Goal: Transaction & Acquisition: Download file/media

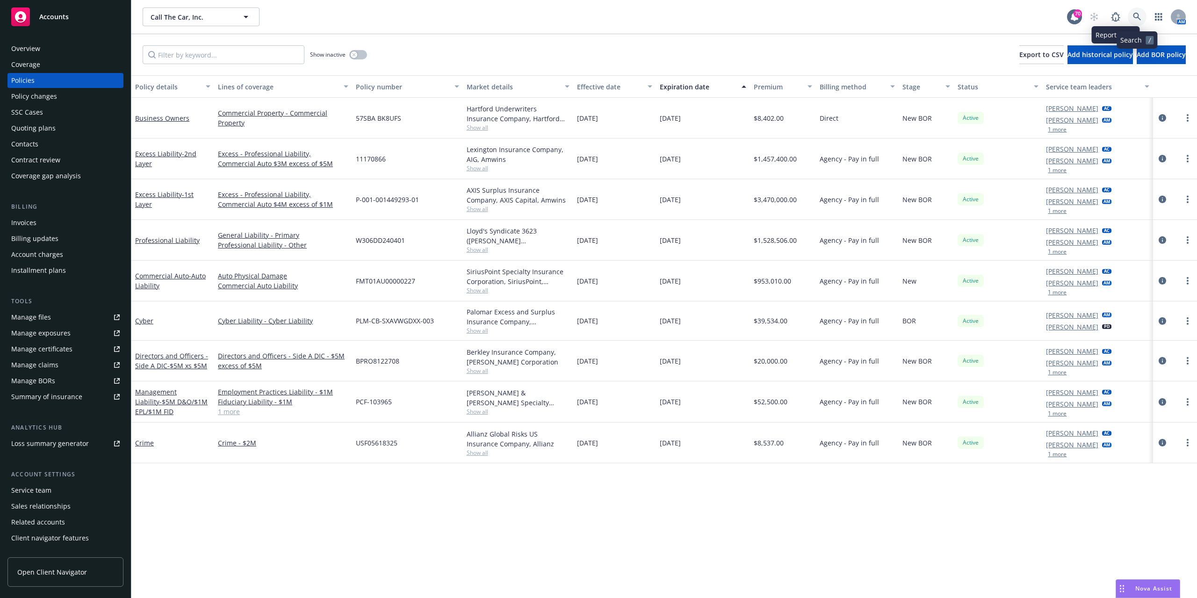
click at [1137, 17] on icon at bounding box center [1137, 17] width 8 height 8
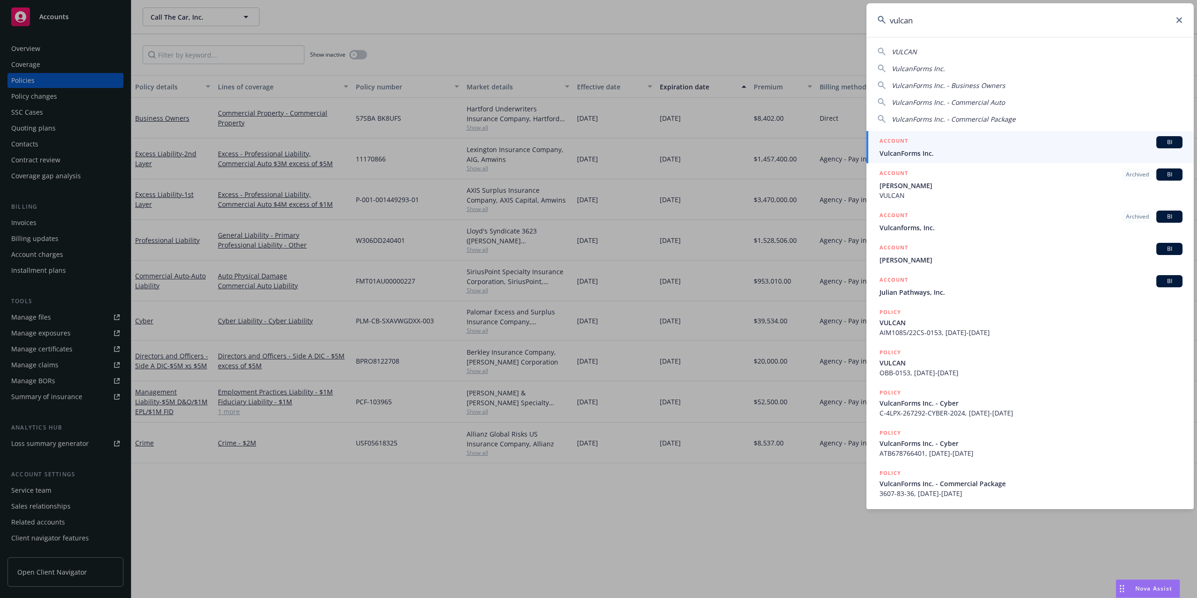
type input "vulcan"
click at [956, 151] on span "VulcanForms Inc." at bounding box center [1030, 153] width 303 height 10
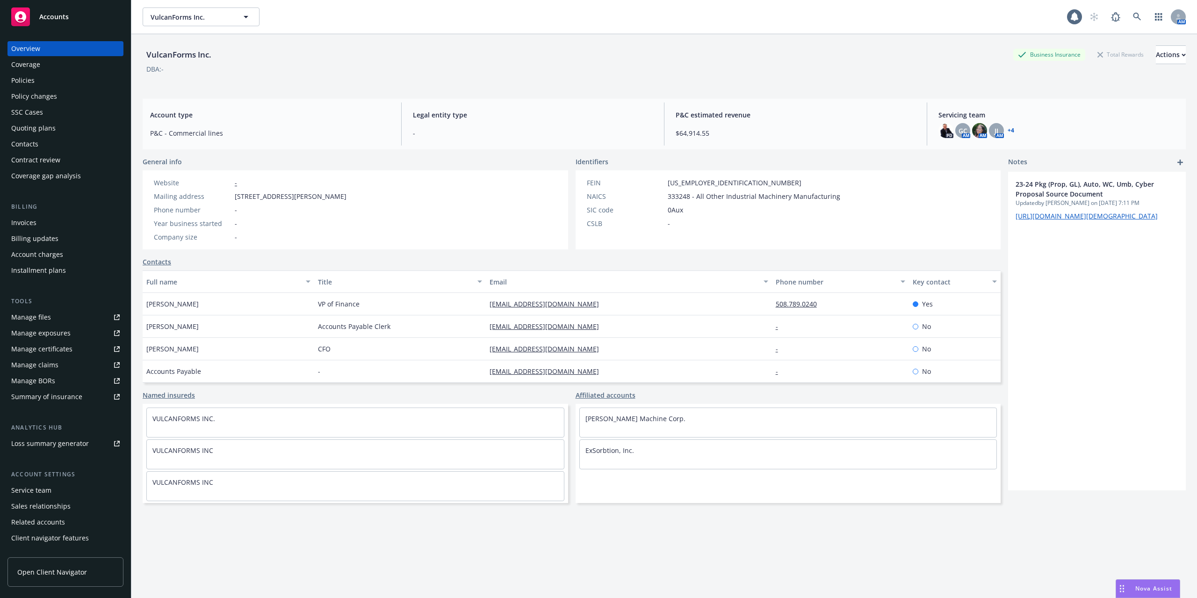
click at [45, 73] on div "Policies" at bounding box center [65, 80] width 108 height 15
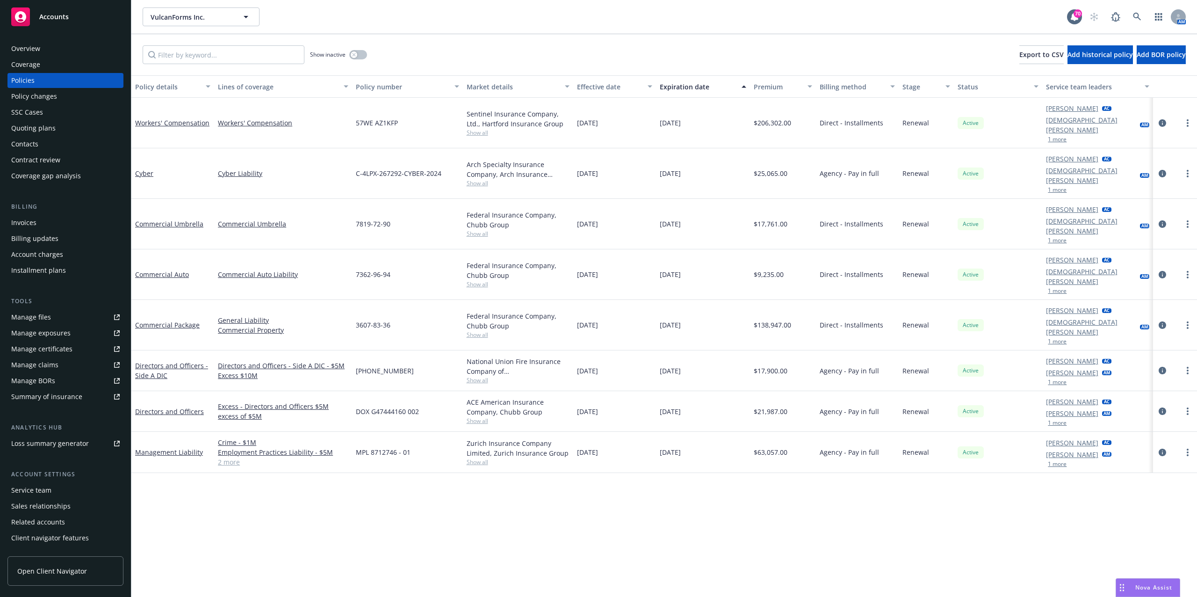
click at [1054, 137] on button "1 more" at bounding box center [1057, 140] width 19 height 6
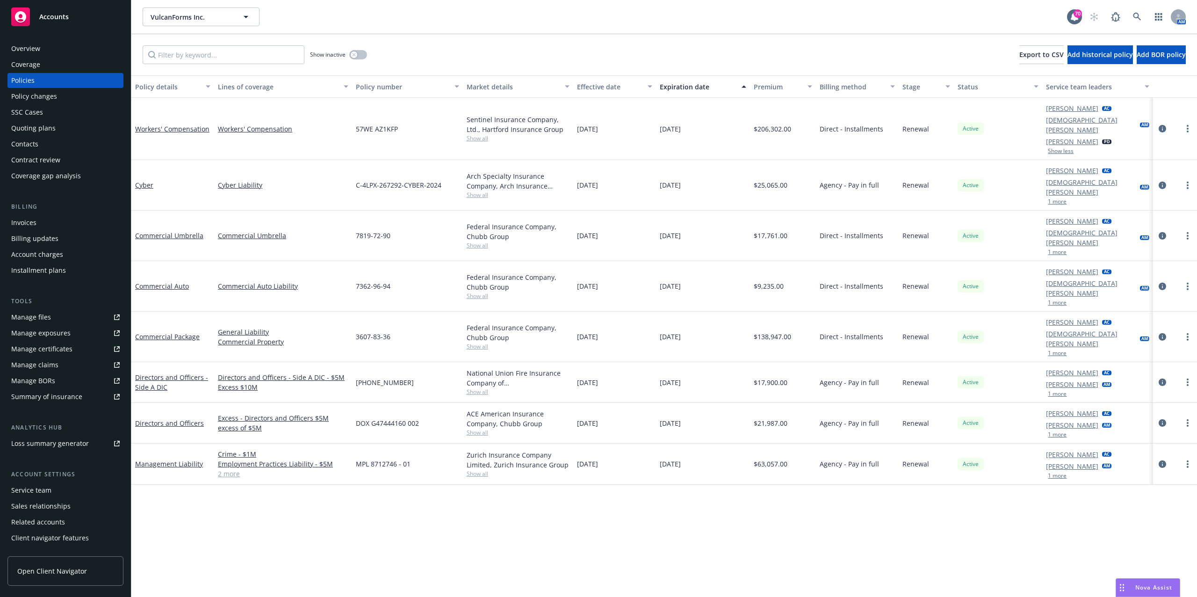
click at [47, 317] on div "Manage files" at bounding box center [31, 317] width 40 height 15
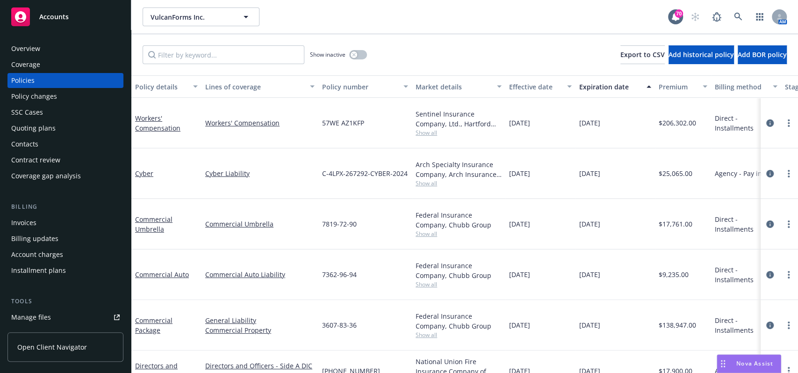
scroll to position [124, 0]
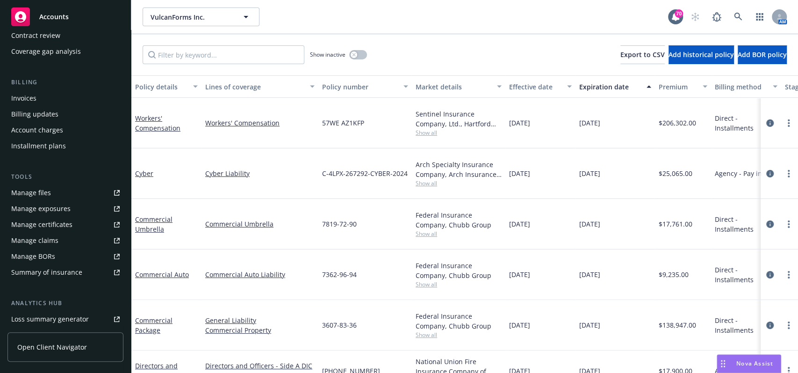
click at [50, 194] on link "Manage files" at bounding box center [65, 192] width 116 height 15
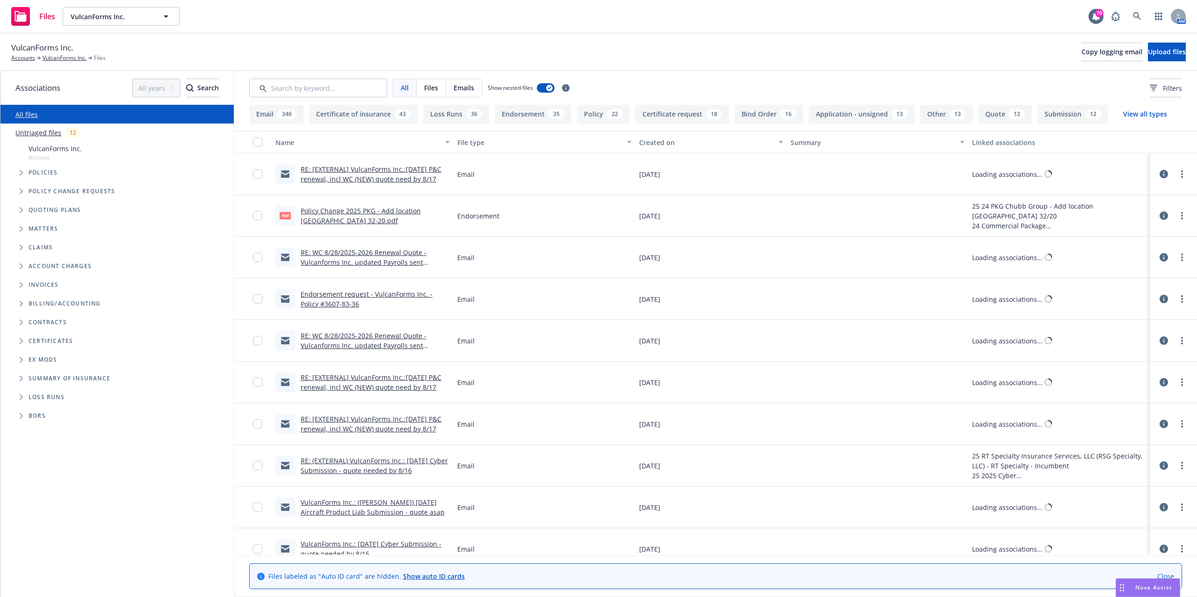
click at [451, 116] on button "Loss Runs 36" at bounding box center [456, 114] width 66 height 19
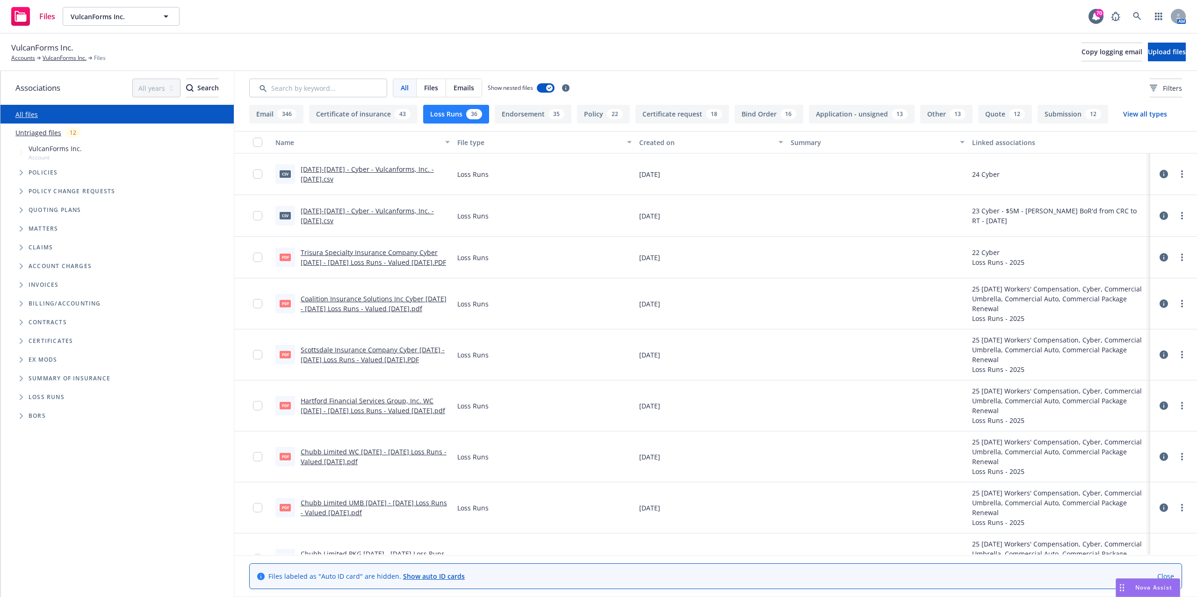
click at [376, 410] on link "Hartford Financial Services Group, Inc. WC [DATE] - [DATE] Loss Runs - Valued […" at bounding box center [373, 405] width 144 height 19
click at [369, 449] on link "Chubb Limited WC 2018 - 2023 Loss Runs - Valued 2025-05-30.pdf" at bounding box center [374, 456] width 146 height 19
click at [398, 406] on div "Hartford Financial Services Group, Inc. WC 2023 - 2025 Loss Runs - Valued 2025-…" at bounding box center [375, 406] width 149 height 20
click at [398, 407] on link "Hartford Financial Services Group, Inc. WC 2023 - 2025 Loss Runs - Valued 2025-…" at bounding box center [373, 405] width 144 height 19
click at [346, 457] on link "Chubb Limited WC 2018 - 2023 Loss Runs - Valued 2025-05-30.pdf" at bounding box center [374, 456] width 146 height 19
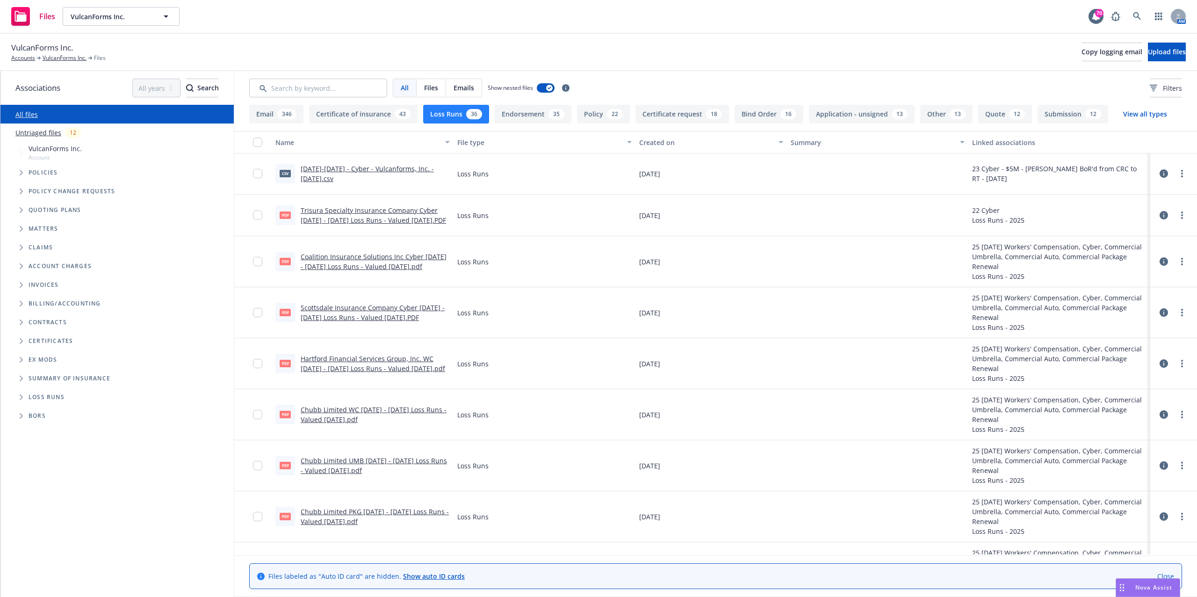
scroll to position [62, 0]
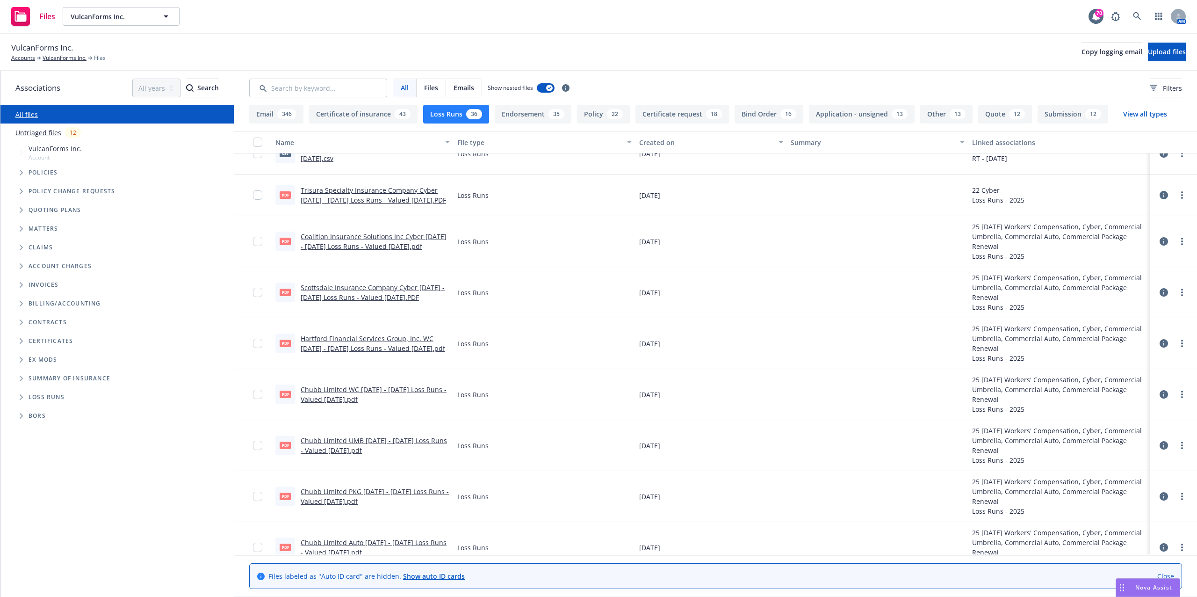
click at [365, 444] on link "Chubb Limited UMB 2021 - 2022 Loss Runs - Valued 2025-05-30.pdf" at bounding box center [374, 445] width 146 height 19
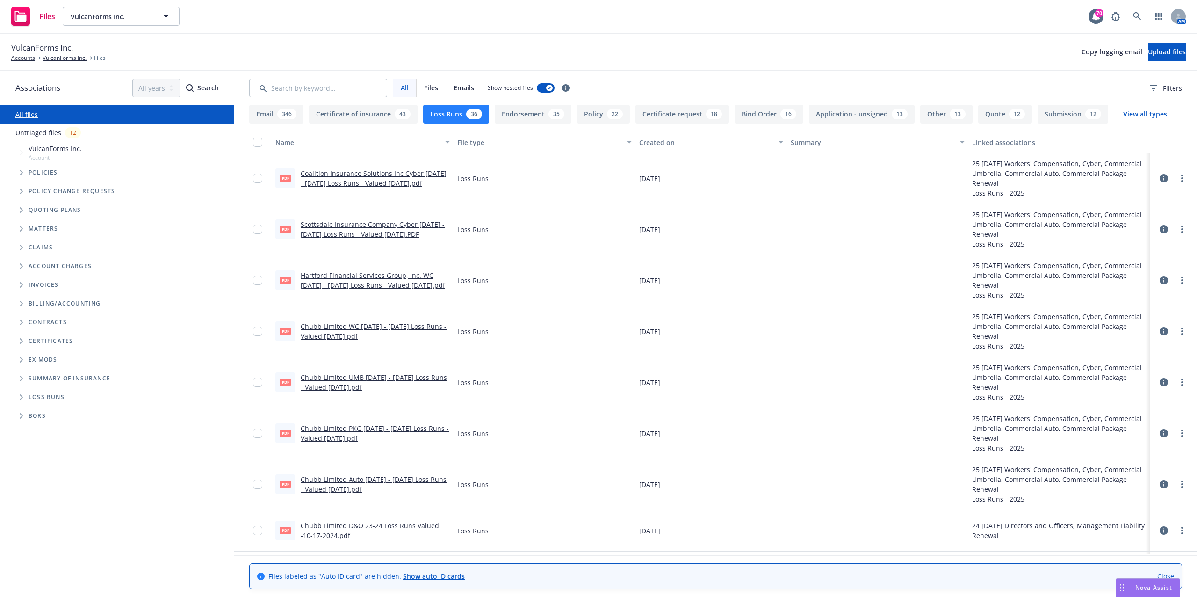
click at [356, 437] on link "Chubb Limited PKG 2018 - 2022 Loss Runs - Valued 2025-05-30.pdf" at bounding box center [375, 433] width 148 height 19
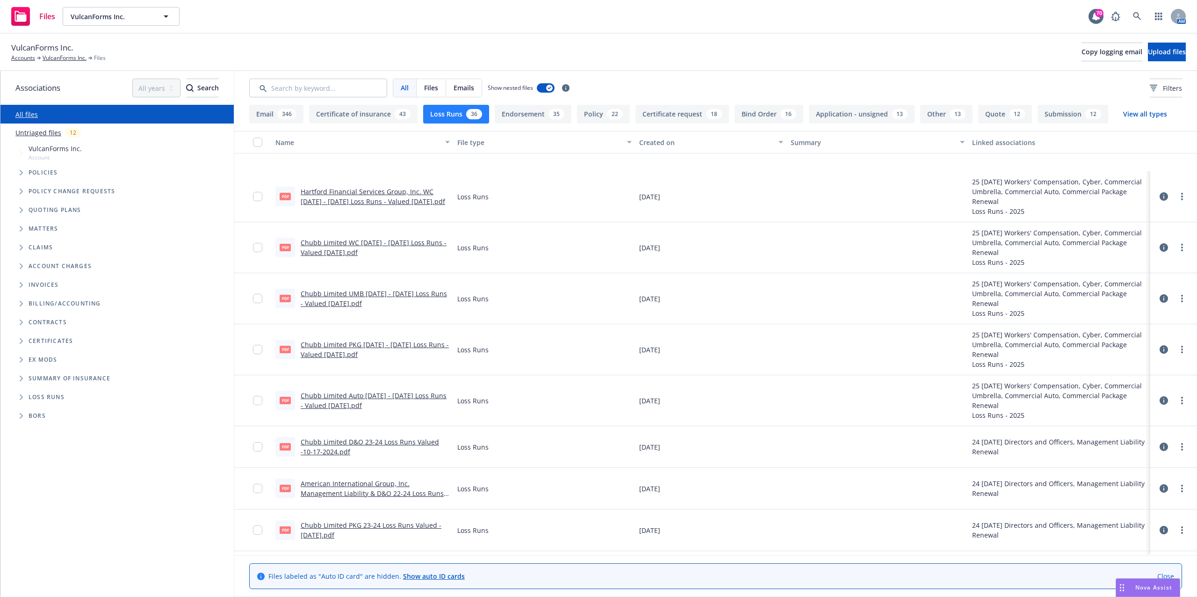
scroll to position [249, 0]
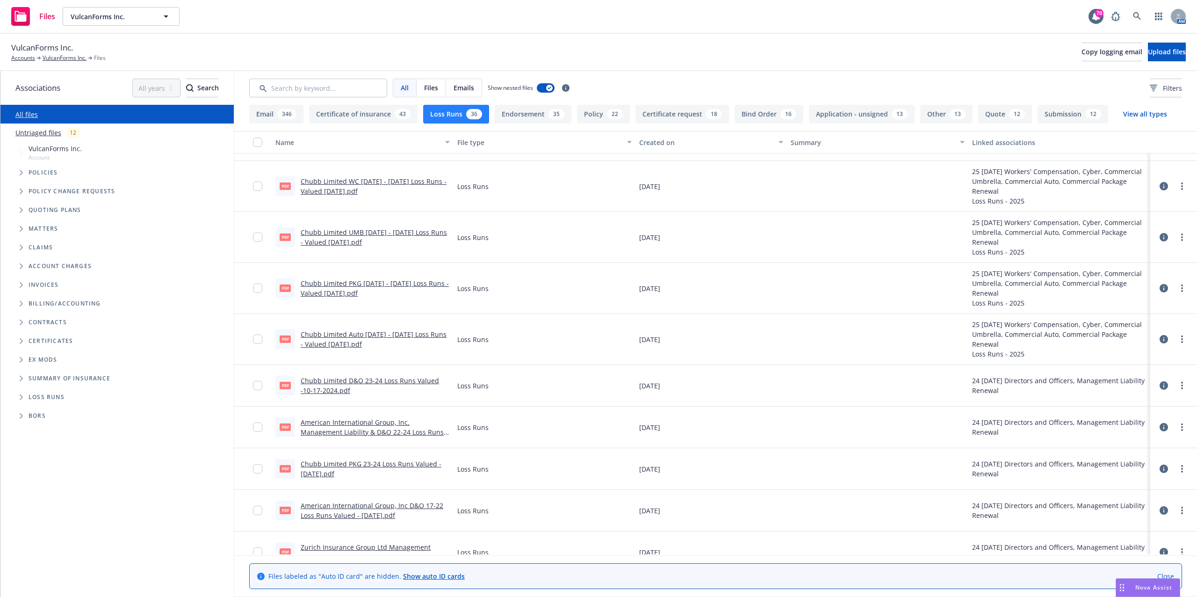
click at [353, 339] on div "Chubb Limited Auto 2021 - 2022 Loss Runs - Valued 2025-05-30.pdf" at bounding box center [375, 339] width 149 height 20
click at [352, 343] on link "Chubb Limited Auto 2021 - 2022 Loss Runs - Valued 2025-05-30.pdf" at bounding box center [374, 339] width 146 height 19
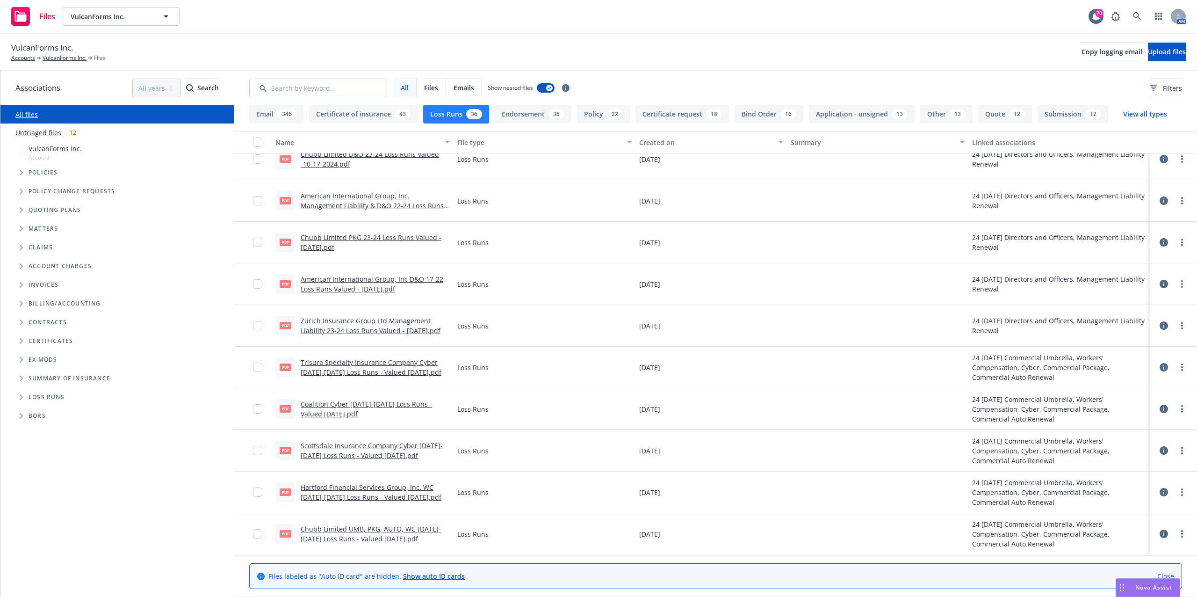
scroll to position [498, 0]
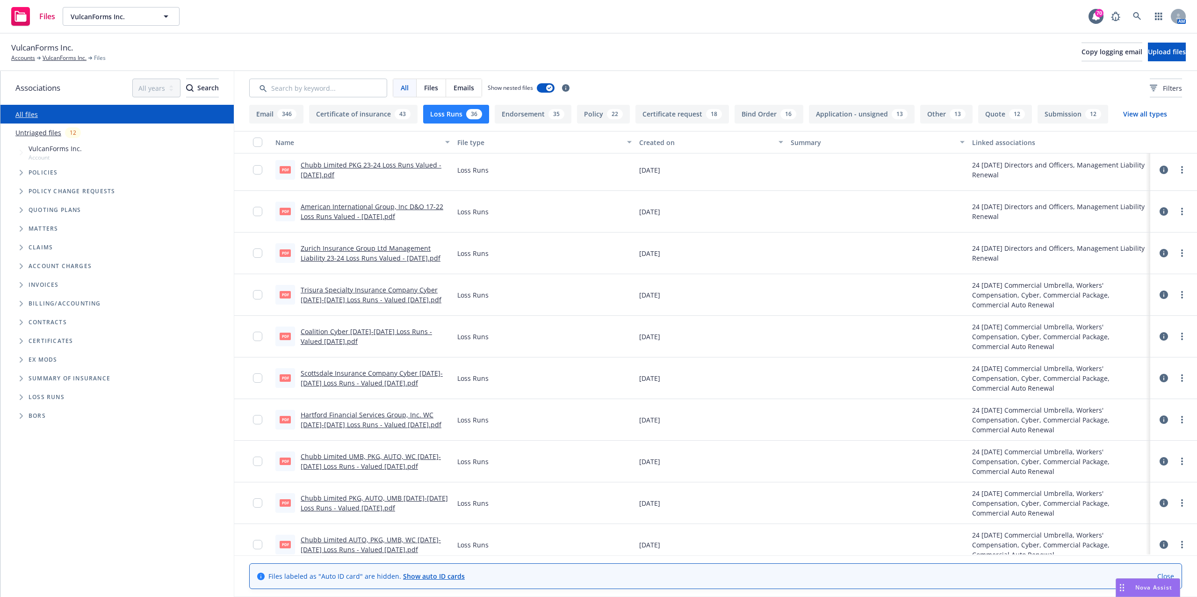
click at [388, 424] on link "Hartford Financial Services Group, Inc. WC 2023-2024 Loss Runs - Valued 07-10-2…" at bounding box center [371, 419] width 141 height 19
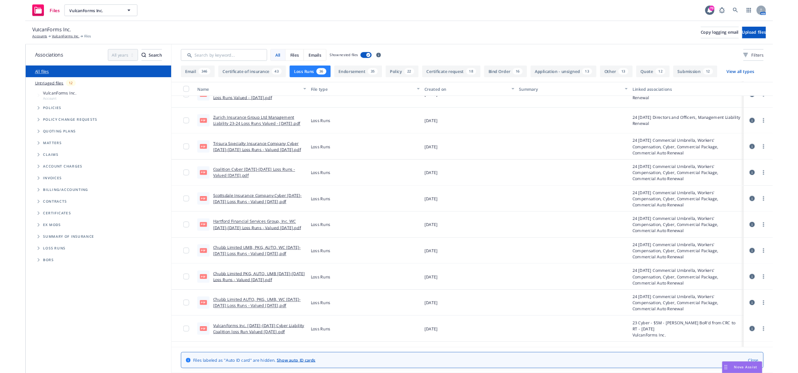
scroll to position [623, 0]
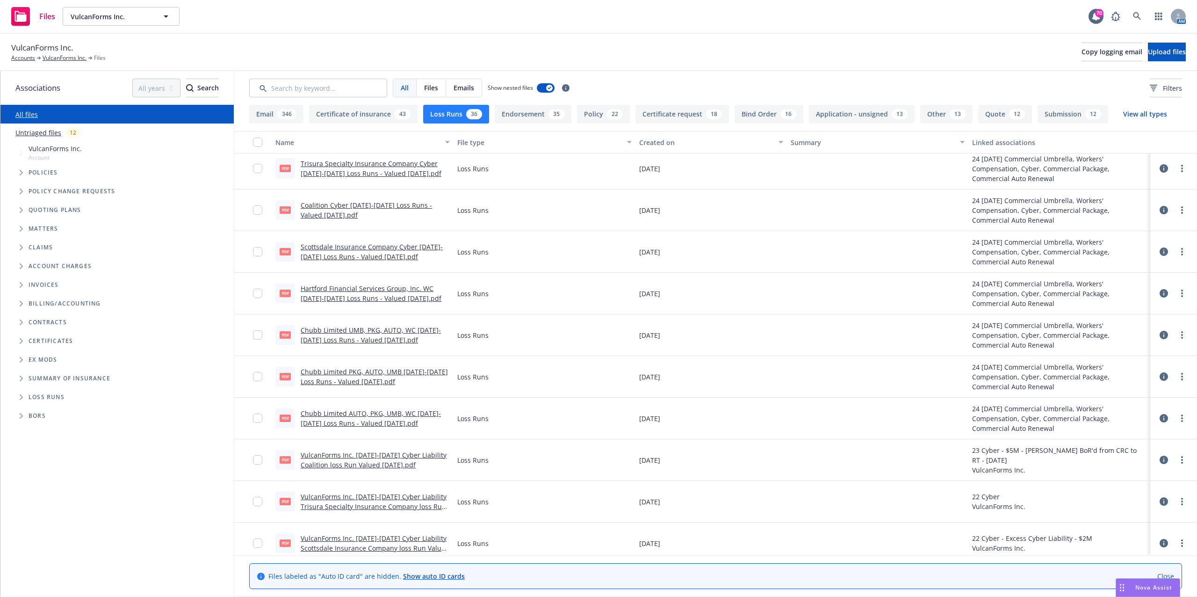
click at [364, 423] on link "Chubb Limited AUTO, PKG, UMB, WC 2017-2023 Loss Runs - Valued 07-15-2024.pdf" at bounding box center [371, 418] width 140 height 19
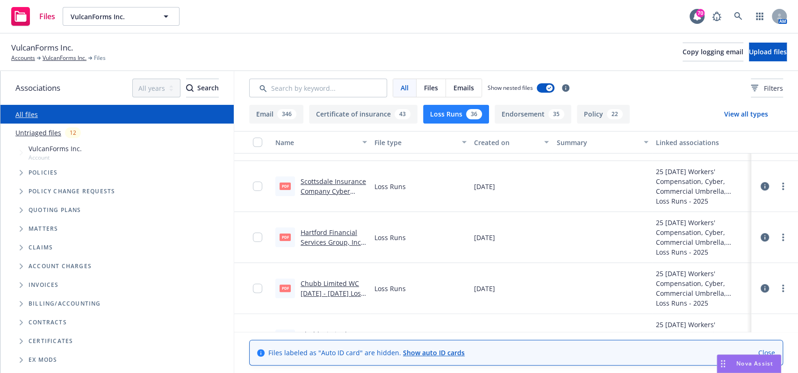
scroll to position [187, 0]
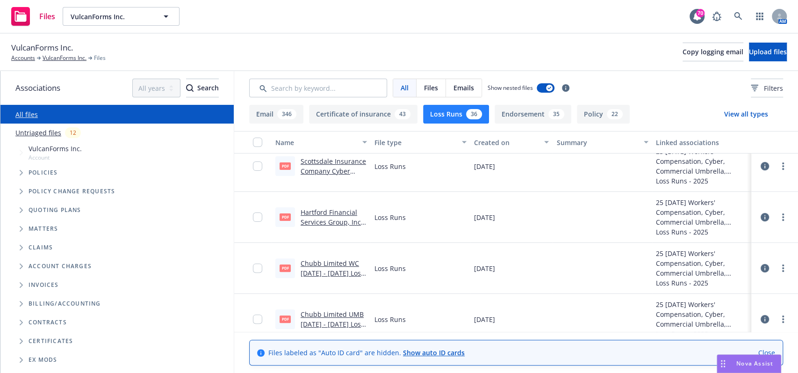
click at [254, 221] on div at bounding box center [260, 216] width 15 height 39
click at [260, 219] on input "checkbox" at bounding box center [257, 216] width 9 height 9
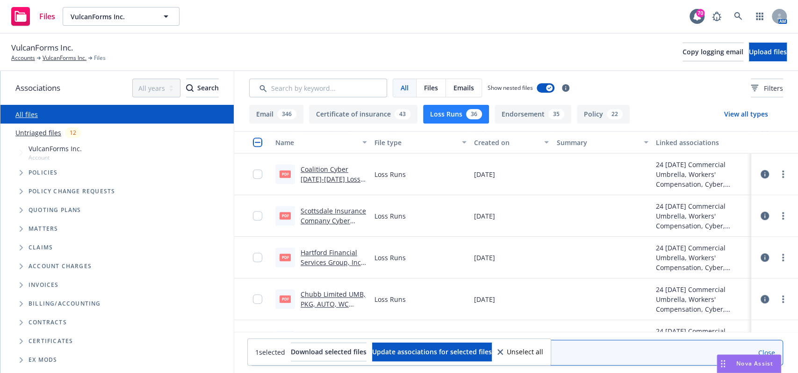
scroll to position [685, 0]
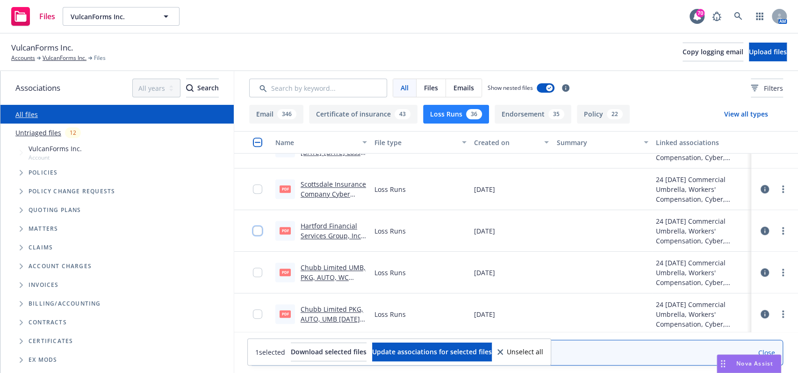
click at [258, 232] on input "checkbox" at bounding box center [257, 230] width 9 height 9
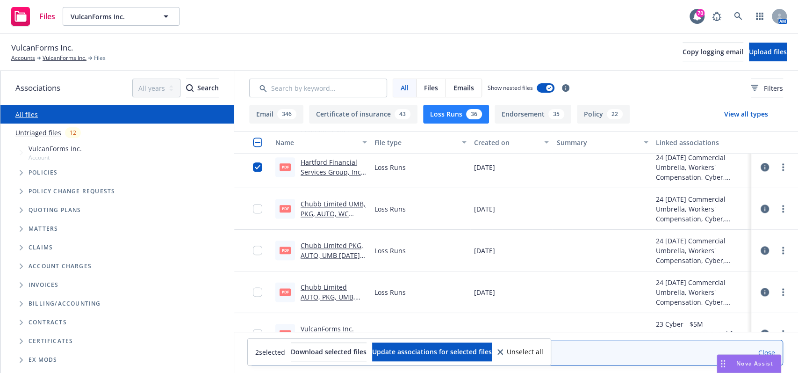
click at [324, 210] on link "Chubb Limited UMB, PKG, AUTO, WC 2017-2023 Loss Runs - Valued 07-15-2024.pdf" at bounding box center [333, 223] width 65 height 48
click at [255, 205] on input "checkbox" at bounding box center [257, 208] width 9 height 9
click at [255, 249] on input "checkbox" at bounding box center [257, 249] width 9 height 9
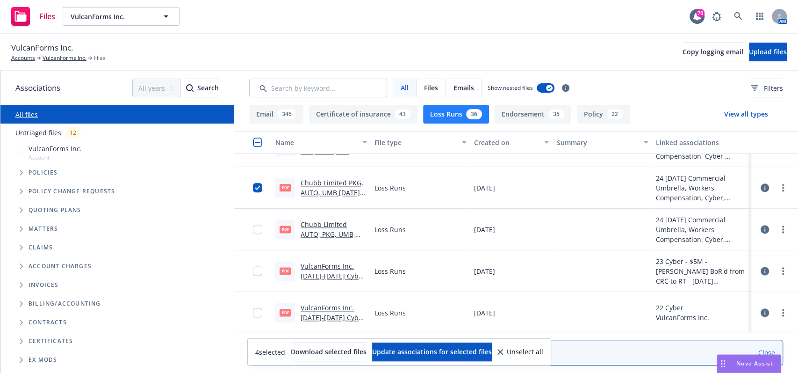
click at [326, 229] on link "Chubb Limited AUTO, PKG, UMB, WC 2017-2023 Loss Runs - Valued 07-15-2024.pdf" at bounding box center [330, 244] width 59 height 48
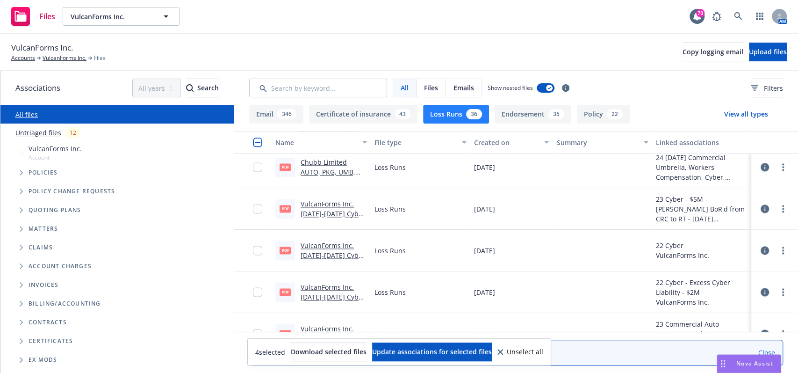
scroll to position [748, 0]
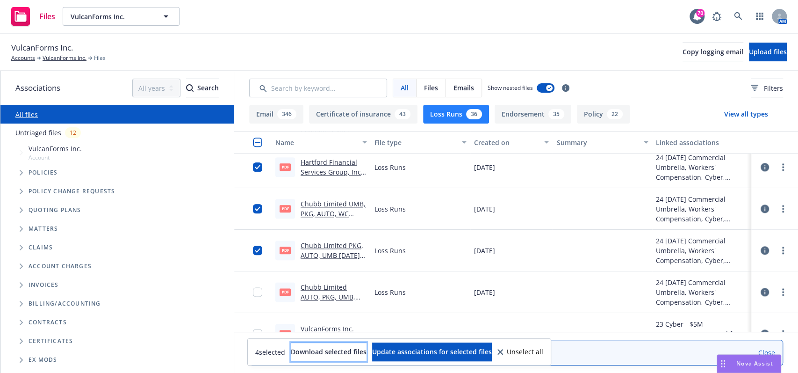
click at [311, 353] on span "Download selected files" at bounding box center [329, 351] width 76 height 9
click at [116, 118] on div "All files" at bounding box center [116, 114] width 233 height 19
click at [34, 115] on link "All files" at bounding box center [26, 114] width 22 height 9
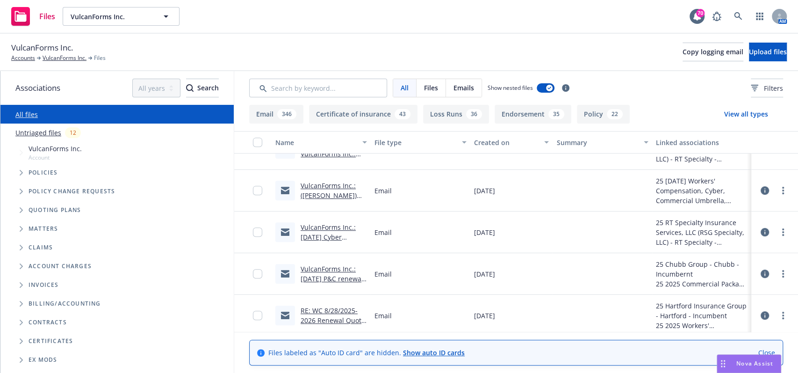
scroll to position [374, 0]
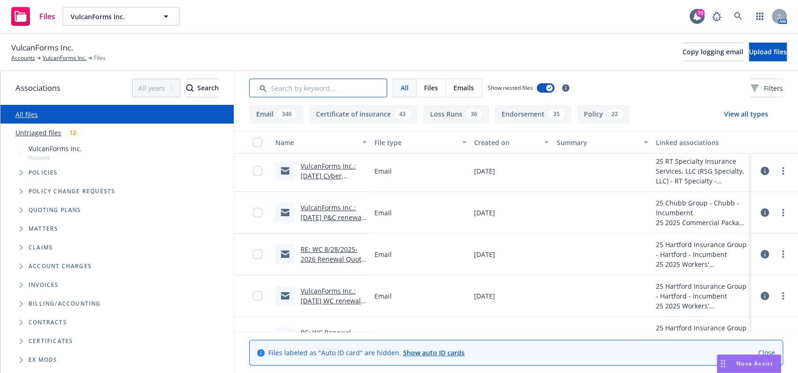
click at [321, 93] on input "Search by keyword..." at bounding box center [318, 88] width 138 height 19
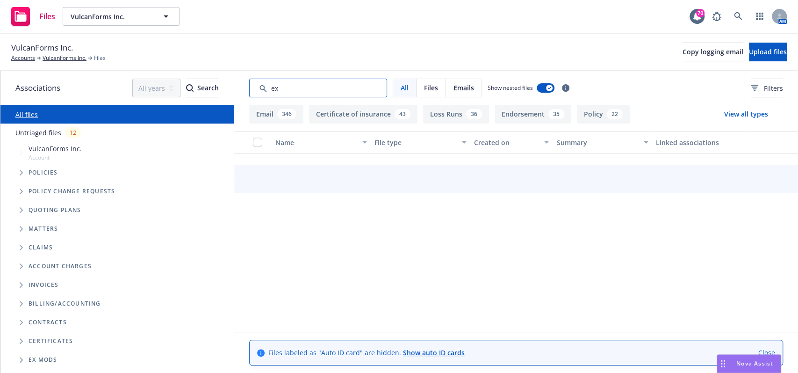
scroll to position [0, 0]
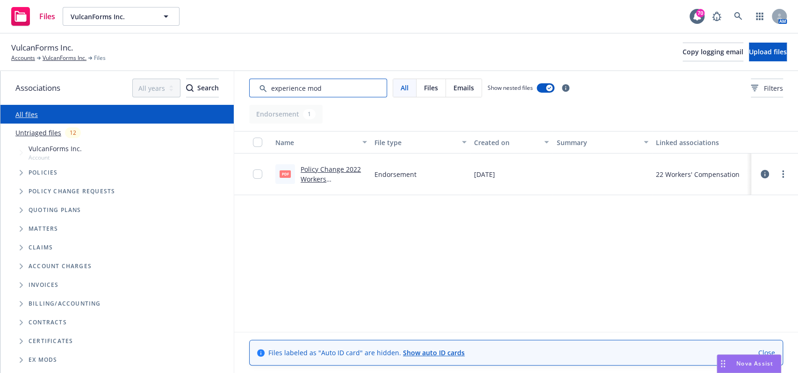
type input "experience mod"
click at [322, 170] on link "Policy Change 2022 Workers Compensation Amending Experience Mod Factor.pdf" at bounding box center [331, 194] width 60 height 58
